Goal: Find contact information: Find contact information

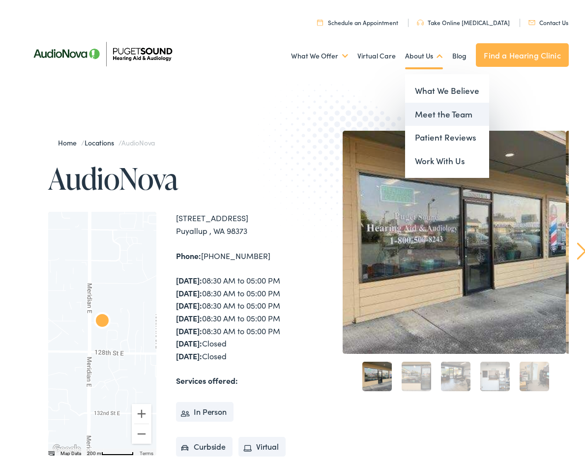
click at [435, 111] on link "Meet the Team" at bounding box center [447, 112] width 84 height 24
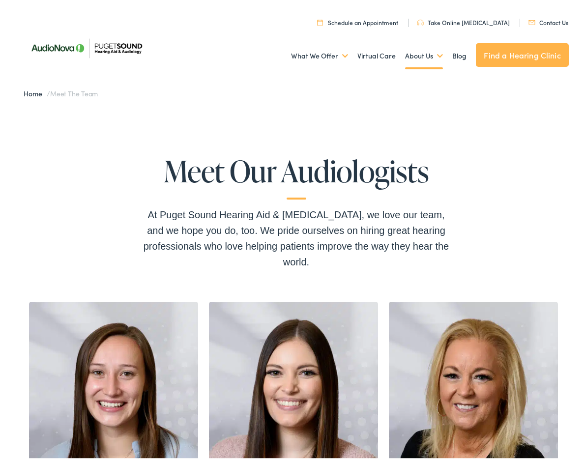
click at [502, 53] on link "Find a Hearing Clinic" at bounding box center [522, 52] width 92 height 24
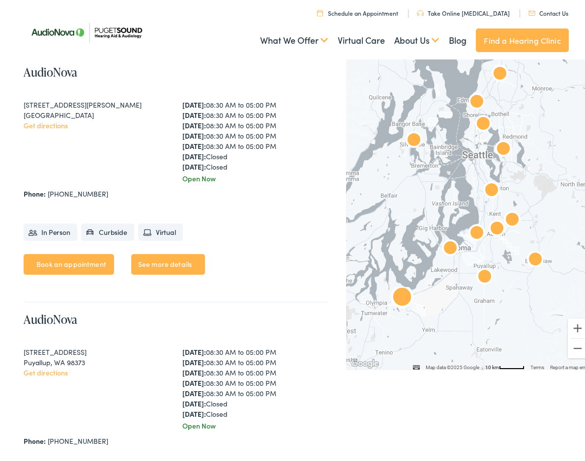
scroll to position [2116, 0]
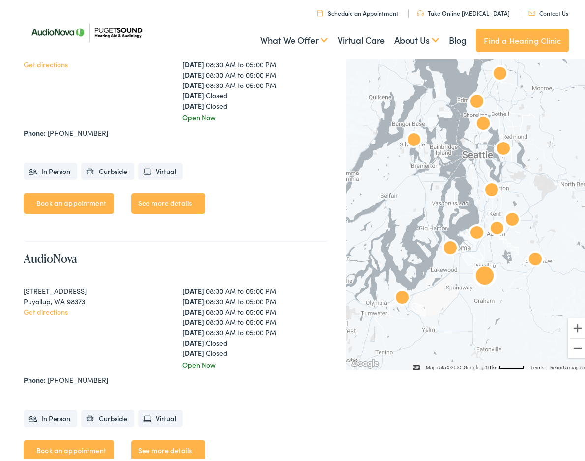
click at [172, 438] on link "See more details" at bounding box center [168, 448] width 74 height 21
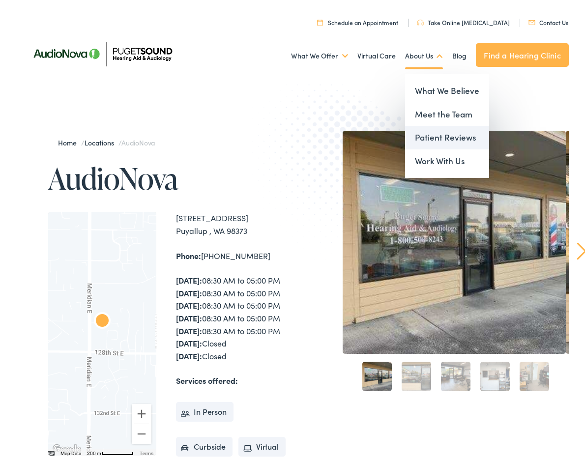
click at [422, 138] on link "Patient Reviews" at bounding box center [447, 135] width 84 height 24
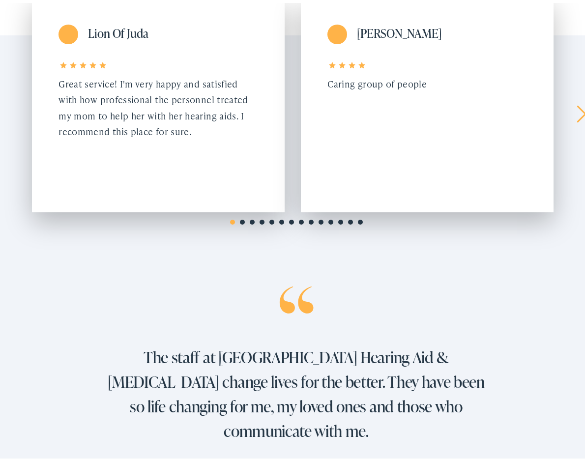
scroll to position [246, 0]
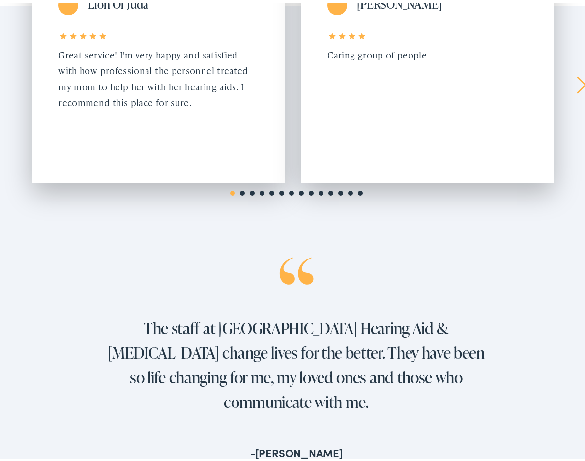
click at [577, 80] on link "Next" at bounding box center [581, 82] width 9 height 18
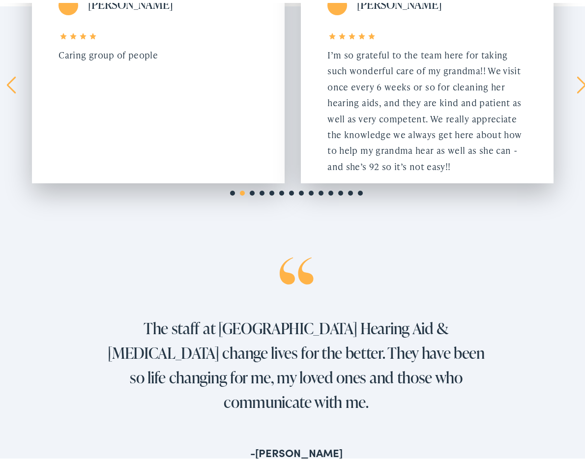
click at [577, 80] on link "Next" at bounding box center [581, 82] width 9 height 18
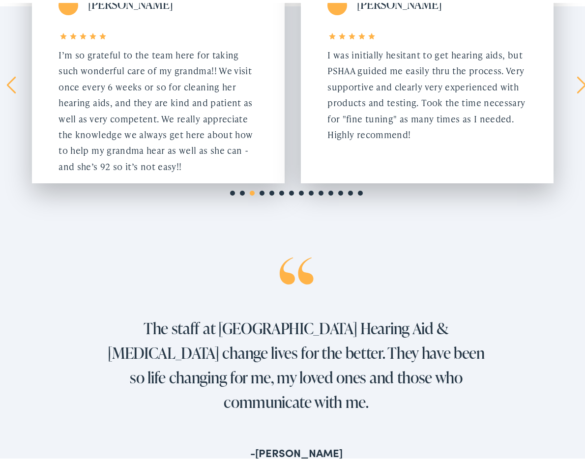
click at [577, 80] on link "Next" at bounding box center [581, 82] width 9 height 18
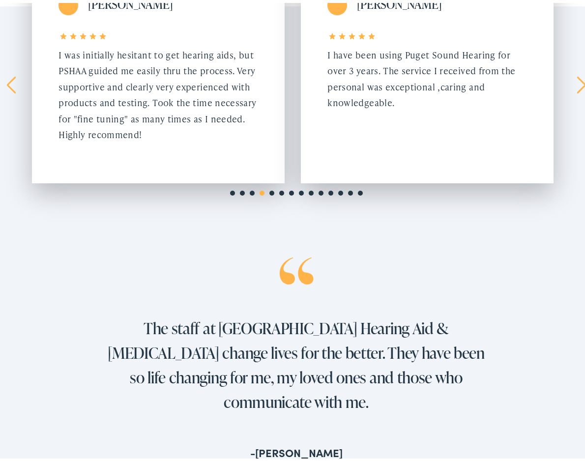
click at [577, 80] on link "Next" at bounding box center [581, 82] width 9 height 18
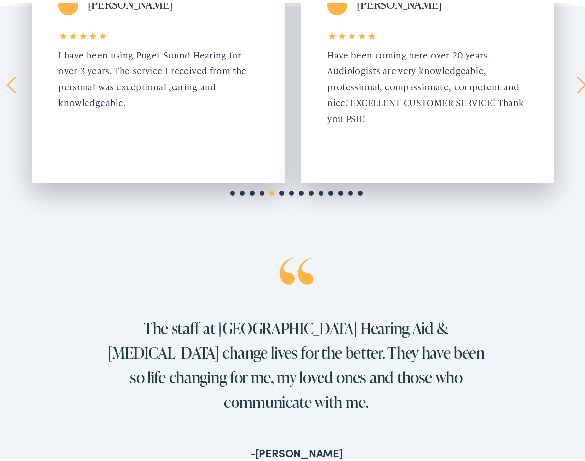
click at [577, 80] on link "Next" at bounding box center [581, 82] width 9 height 18
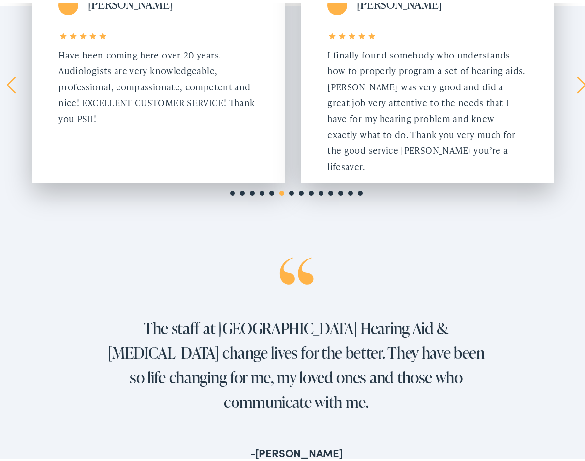
click at [577, 81] on link "Next" at bounding box center [581, 82] width 9 height 18
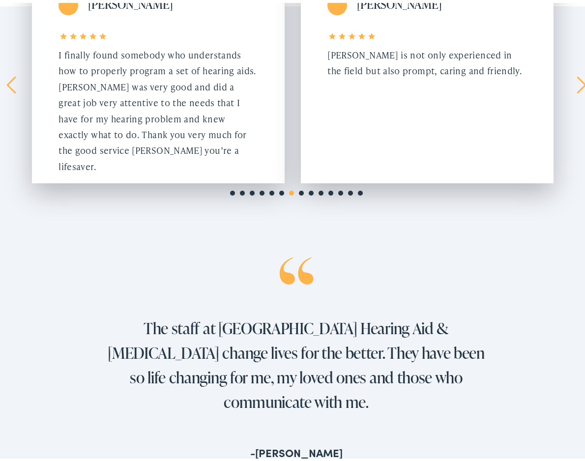
click at [577, 81] on link "Next" at bounding box center [581, 82] width 9 height 18
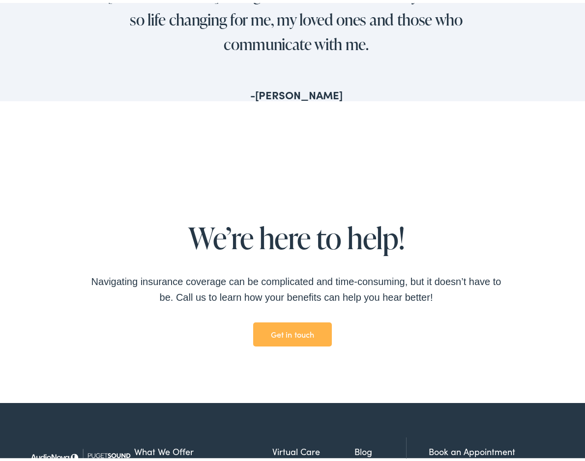
scroll to position [738, 0]
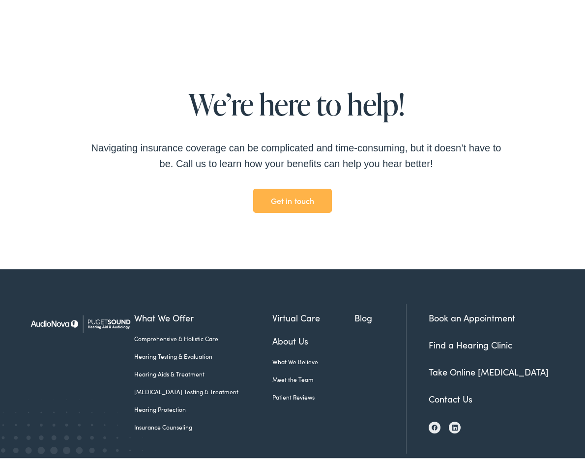
click at [289, 186] on link "Get in touch" at bounding box center [292, 198] width 78 height 25
